Goal: Find specific page/section: Find specific page/section

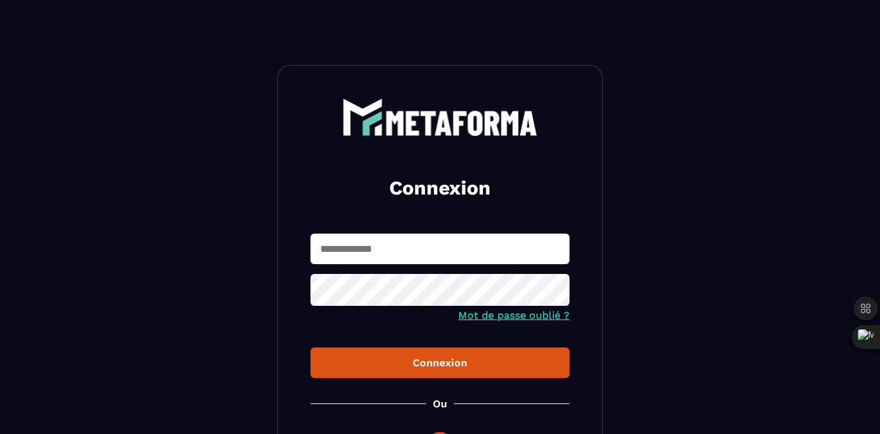
type input "**********"
click at [446, 364] on div "Connexion" at bounding box center [440, 363] width 238 height 12
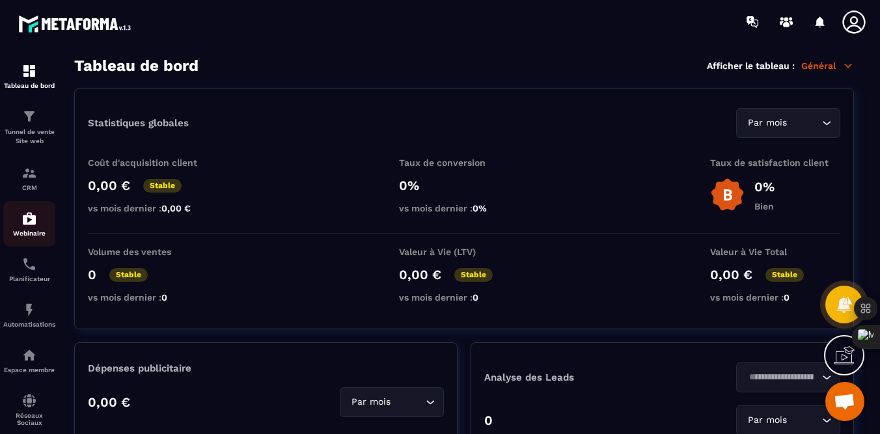
click at [25, 219] on img at bounding box center [29, 219] width 16 height 16
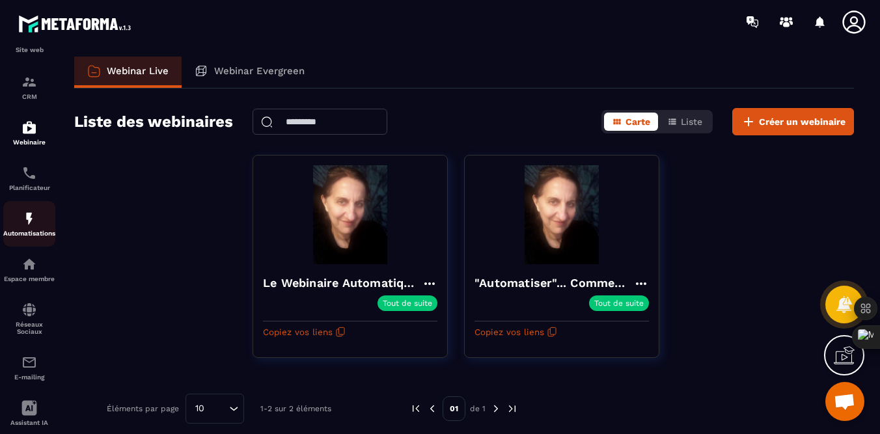
scroll to position [116, 0]
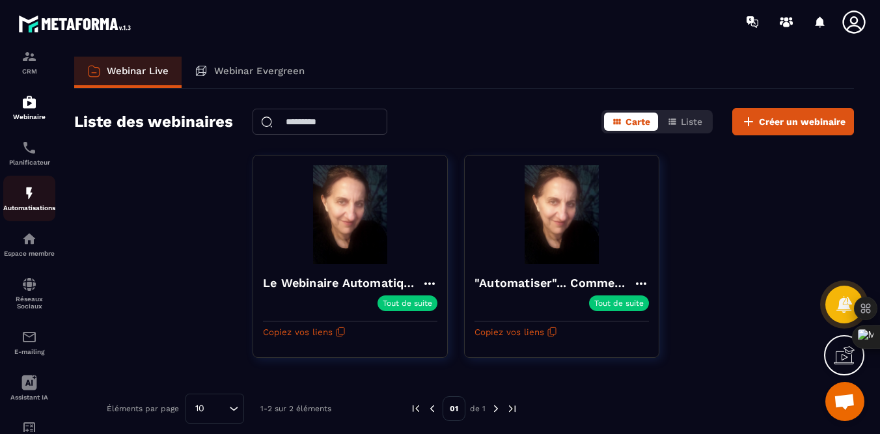
click at [27, 204] on div "Automatisations" at bounding box center [29, 198] width 52 height 26
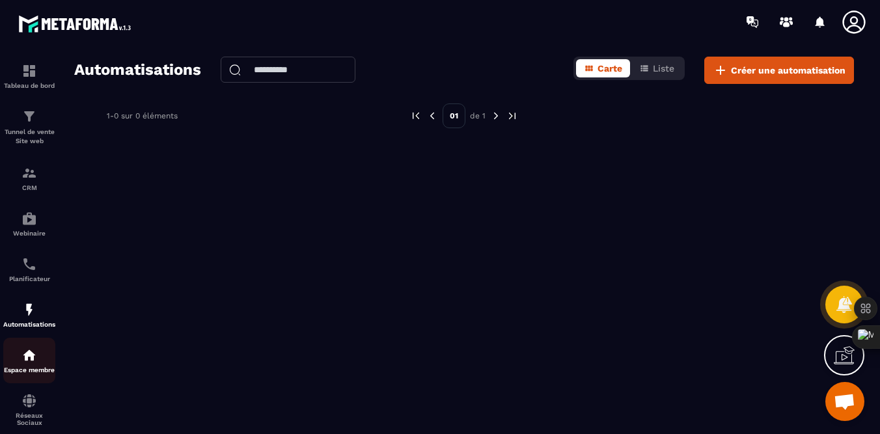
click at [32, 356] on img at bounding box center [29, 355] width 16 height 16
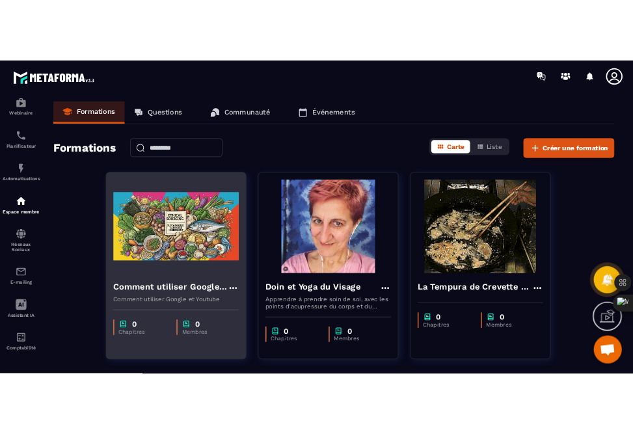
scroll to position [53, 0]
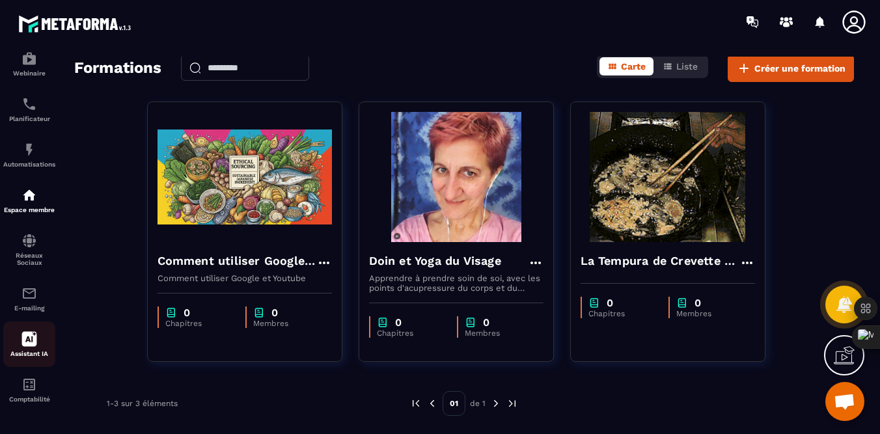
click at [37, 338] on div "Assistant IA" at bounding box center [29, 344] width 52 height 26
